Goal: Information Seeking & Learning: Learn about a topic

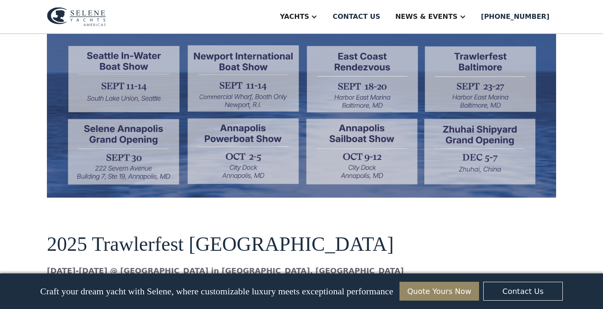
scroll to position [642, 0]
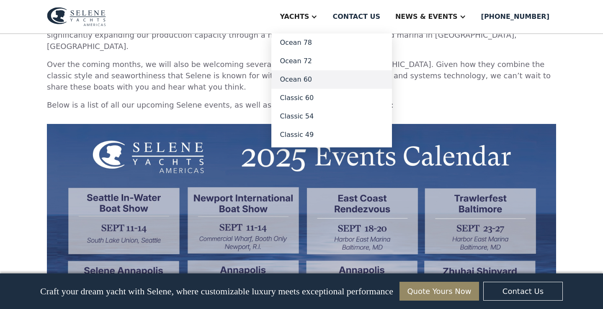
click at [313, 75] on link "Ocean 60" at bounding box center [331, 79] width 121 height 18
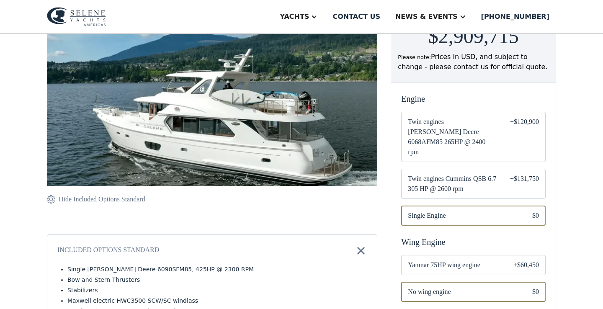
scroll to position [148, 0]
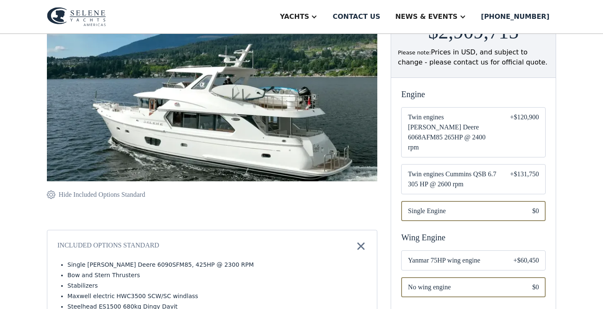
click at [480, 255] on span "Yanmar 75HP wing engine" at bounding box center [454, 260] width 92 height 10
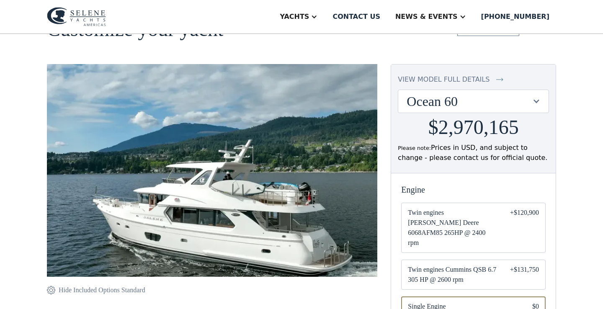
scroll to position [50, 0]
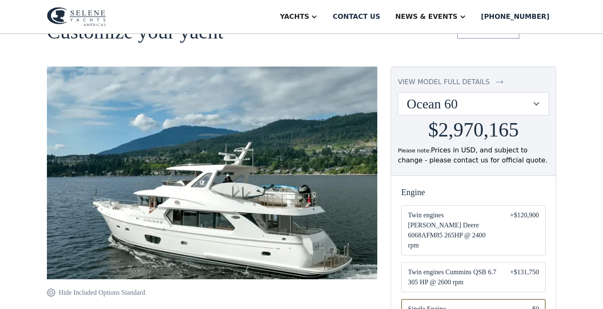
click at [533, 101] on div at bounding box center [536, 104] width 8 height 8
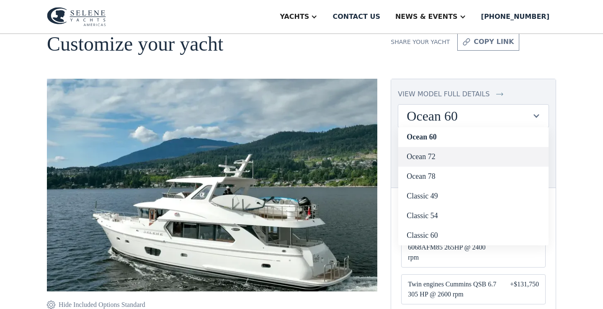
scroll to position [34, 0]
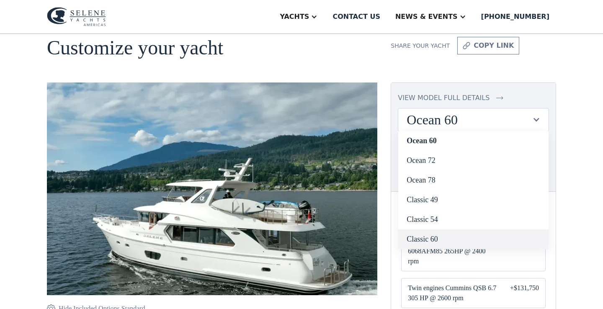
click at [439, 239] on link "Classic 60" at bounding box center [473, 240] width 150 height 20
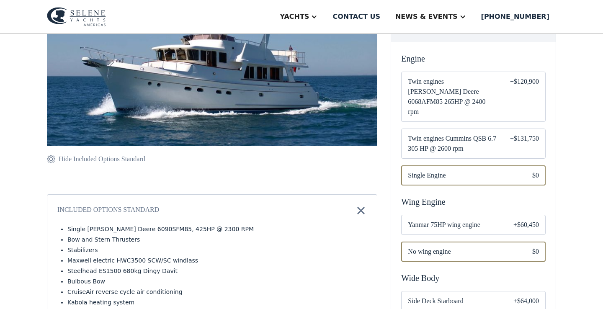
scroll to position [186, 0]
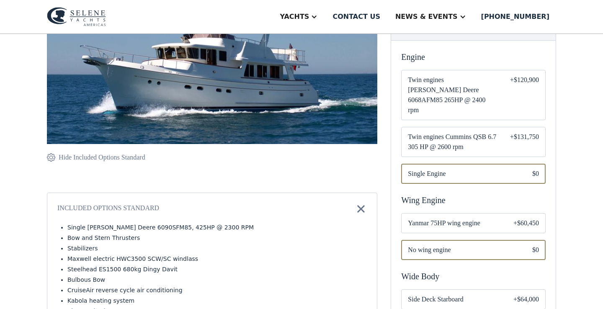
click at [527, 218] on div "Email Form" at bounding box center [473, 223] width 144 height 20
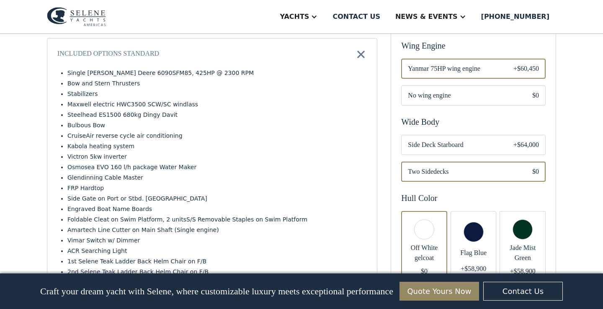
scroll to position [348, 0]
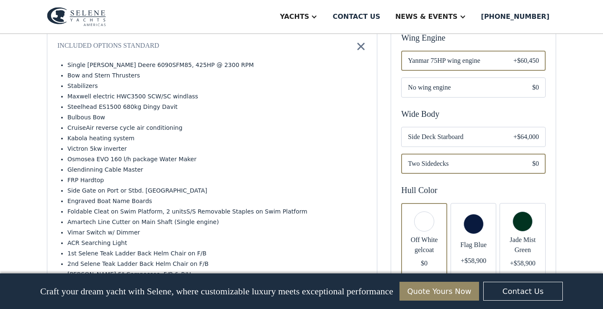
click at [477, 223] on div "Email Form" at bounding box center [474, 240] width 46 height 74
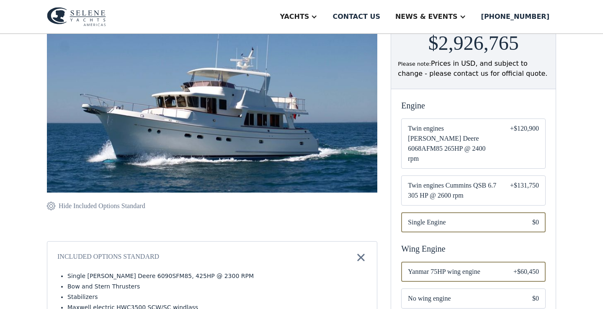
scroll to position [102, 0]
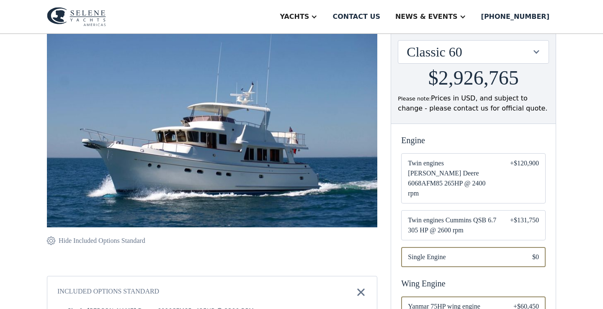
click at [536, 44] on div "Classic 60" at bounding box center [473, 52] width 150 height 23
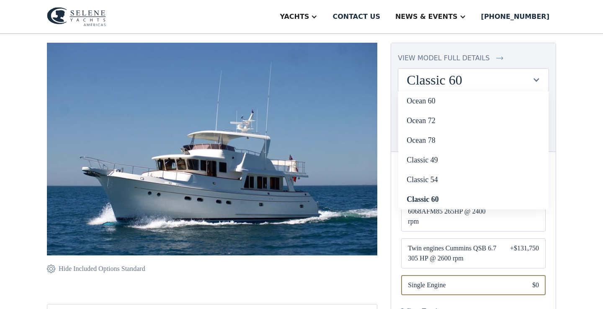
scroll to position [59, 0]
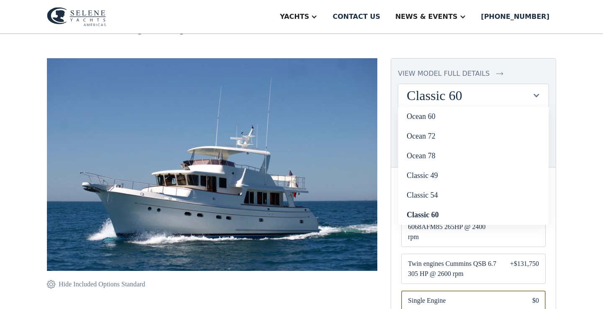
click at [479, 68] on div "view model full details Classic 60 Ocean 60 Ocean 72 Ocean 78 Classic 49 Classi…" at bounding box center [473, 113] width 165 height 109
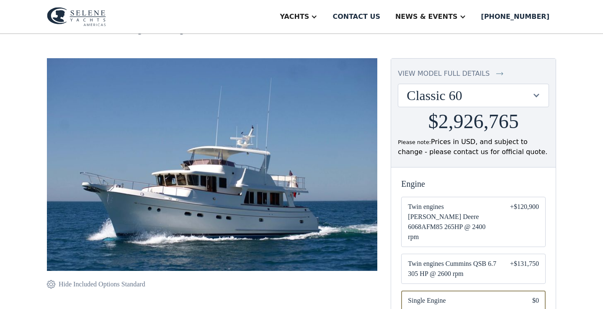
click at [482, 73] on div "view model full details" at bounding box center [444, 74] width 92 height 10
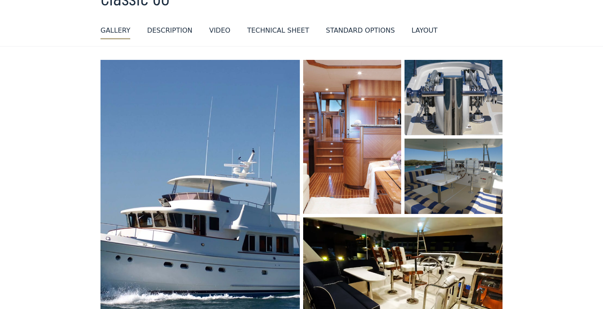
scroll to position [0, 0]
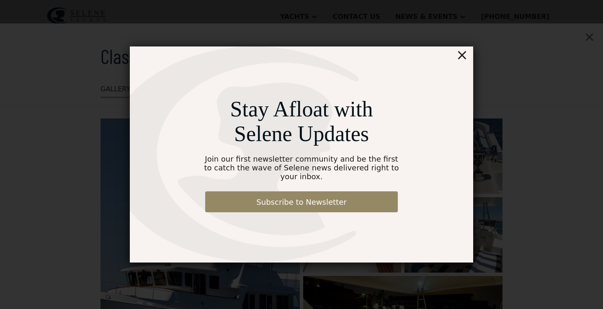
click at [467, 61] on div "×" at bounding box center [462, 54] width 12 height 17
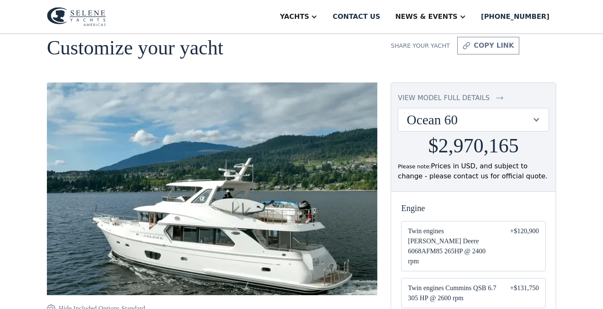
click at [537, 118] on div at bounding box center [536, 120] width 8 height 8
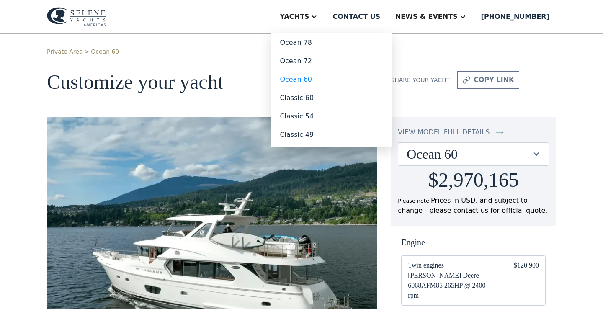
click at [309, 12] on div "Yachts" at bounding box center [294, 17] width 29 height 10
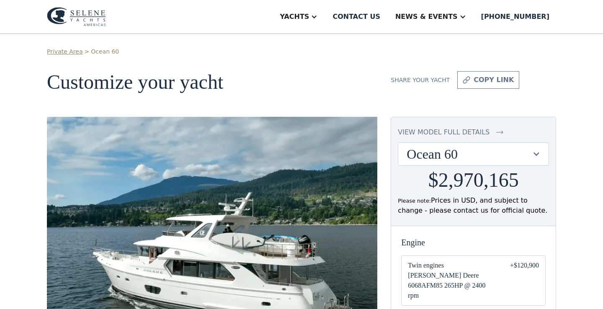
click at [309, 12] on div "Yachts" at bounding box center [294, 17] width 29 height 10
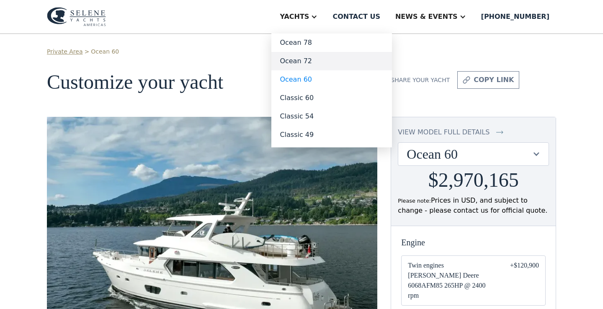
click at [316, 58] on link "Ocean 72" at bounding box center [331, 61] width 121 height 18
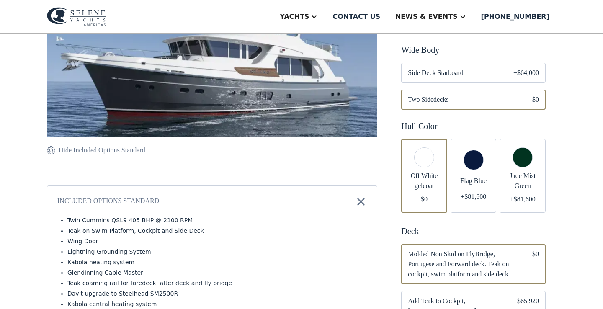
scroll to position [195, 0]
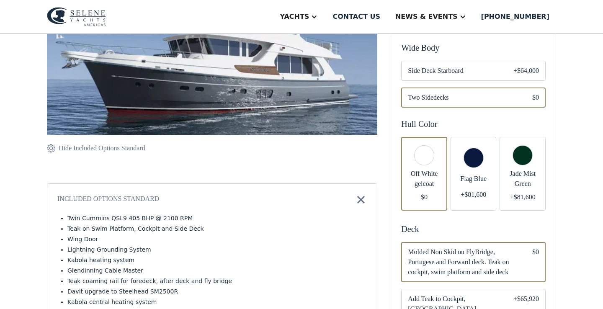
click at [468, 170] on div "Email Form" at bounding box center [474, 174] width 46 height 74
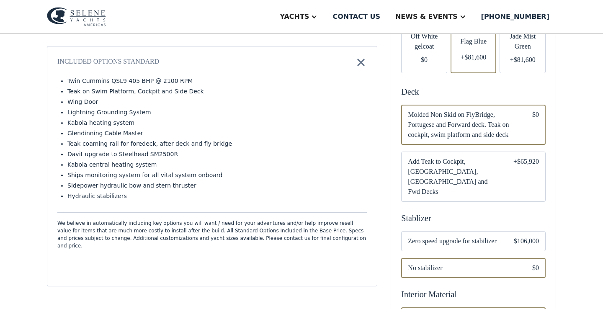
scroll to position [335, 0]
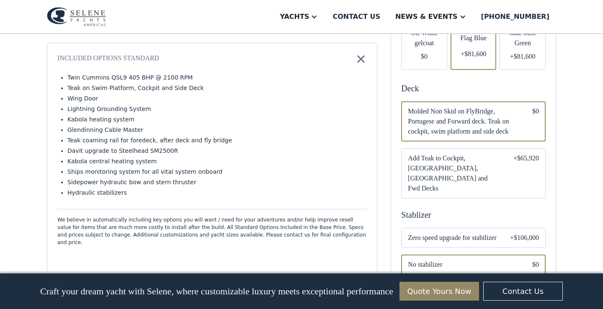
click at [468, 170] on span "Add Teak to Cockpit, [GEOGRAPHIC_DATA], [GEOGRAPHIC_DATA] and Fwd Decks" at bounding box center [454, 173] width 92 height 40
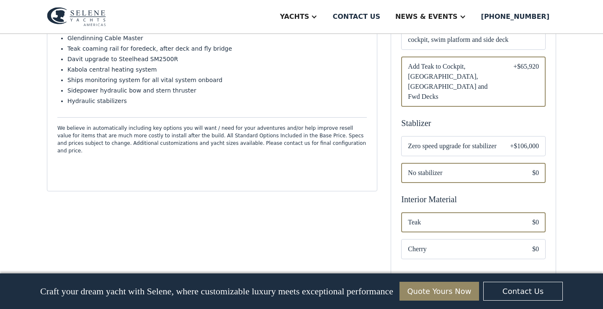
scroll to position [428, 0]
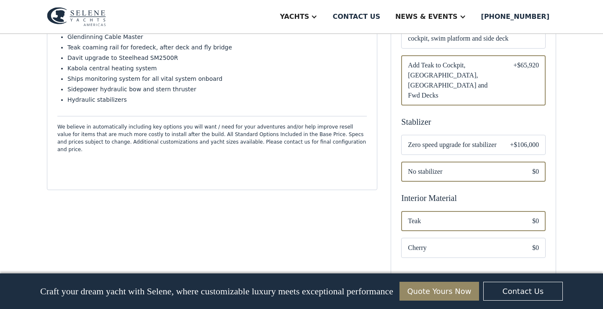
click at [455, 140] on span "Zero speed upgrade for stabilizer" at bounding box center [452, 145] width 89 height 10
